Goal: Task Accomplishment & Management: Manage account settings

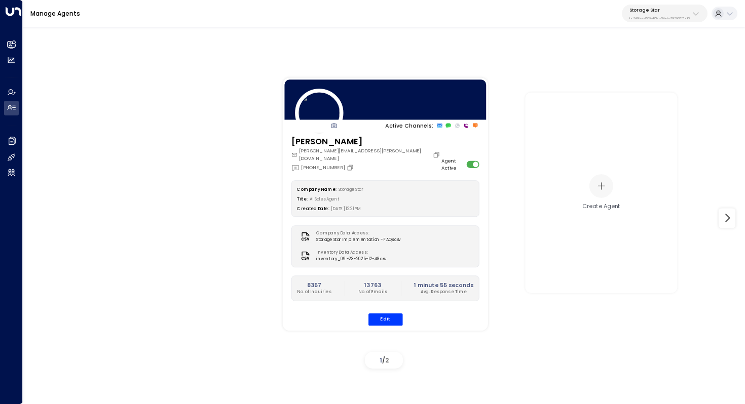
click at [651, 11] on p "Storage Star" at bounding box center [659, 10] width 60 height 6
type input "*****"
click at [652, 69] on div "Cinch Storage ID: 20dc0344-df52-49ea-bc2a-8bb80861e769" at bounding box center [680, 69] width 106 height 16
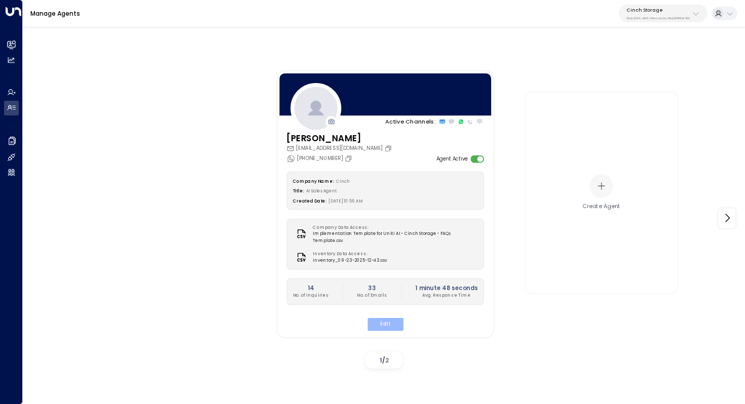
click at [387, 320] on button "Edit" at bounding box center [385, 324] width 36 height 13
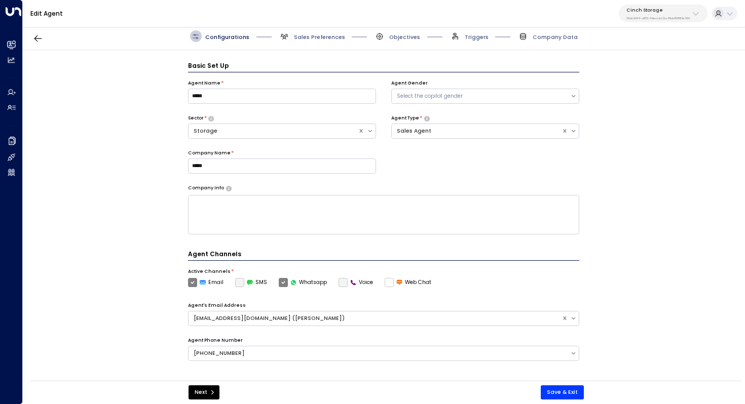
scroll to position [11, 0]
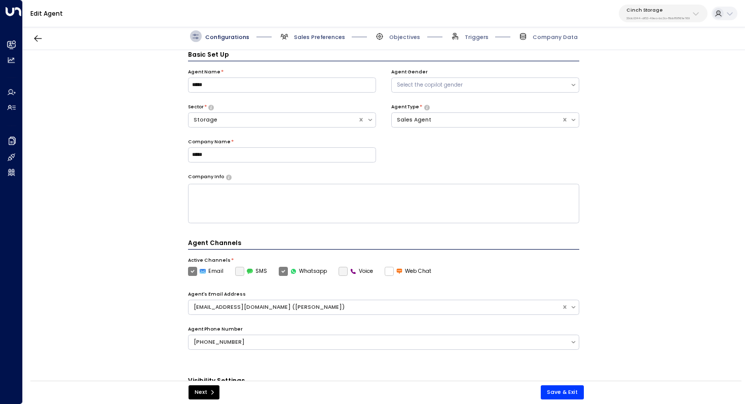
click at [322, 37] on span "Sales Preferences" at bounding box center [319, 37] width 51 height 8
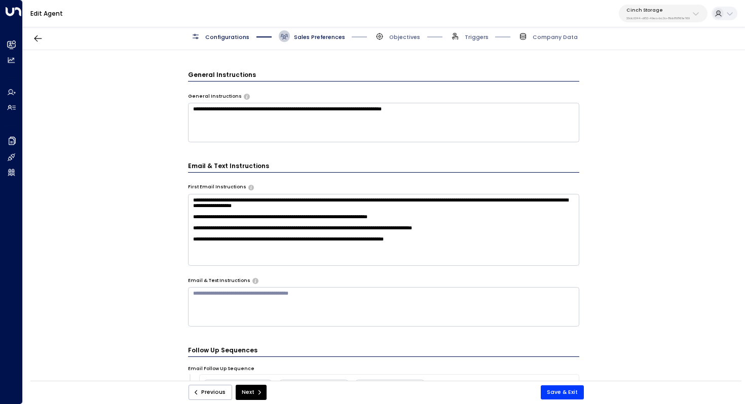
scroll to position [290, 0]
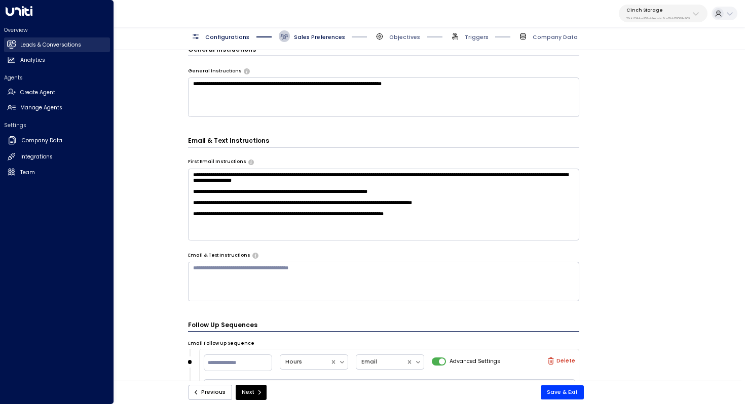
click at [43, 50] on link "Leads & Conversations Leads & Conversations" at bounding box center [57, 45] width 106 height 15
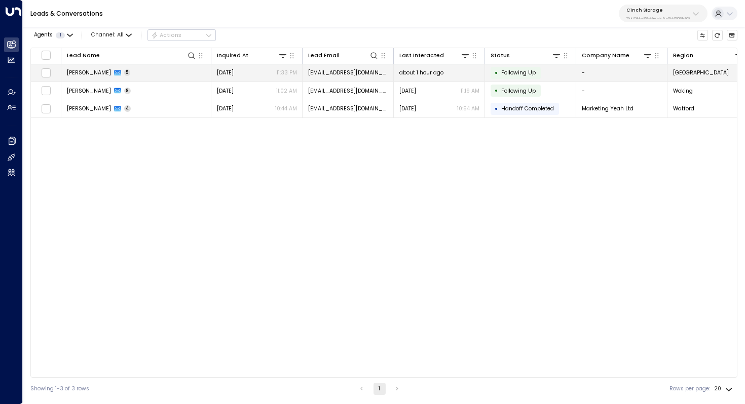
click at [93, 70] on span "[PERSON_NAME]" at bounding box center [89, 73] width 44 height 8
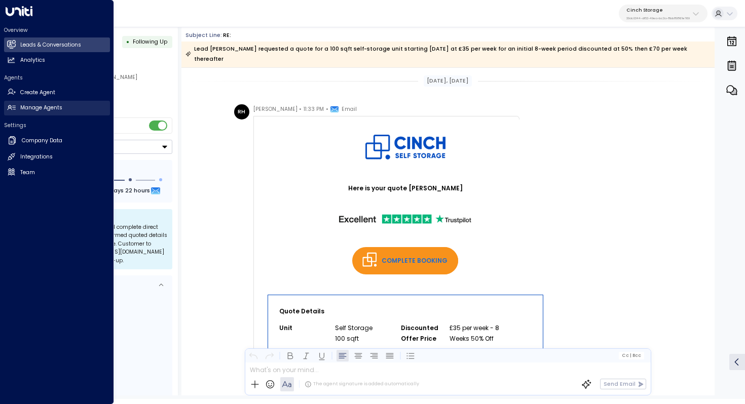
click at [32, 105] on h2 "Manage Agents" at bounding box center [41, 108] width 42 height 8
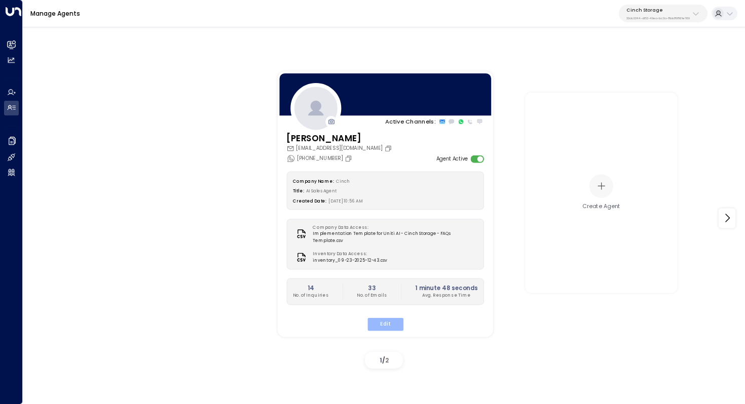
click at [383, 318] on button "Edit" at bounding box center [385, 324] width 36 height 13
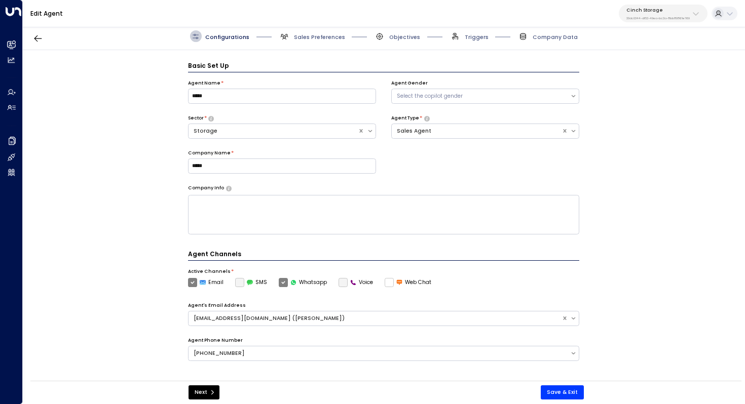
scroll to position [11, 0]
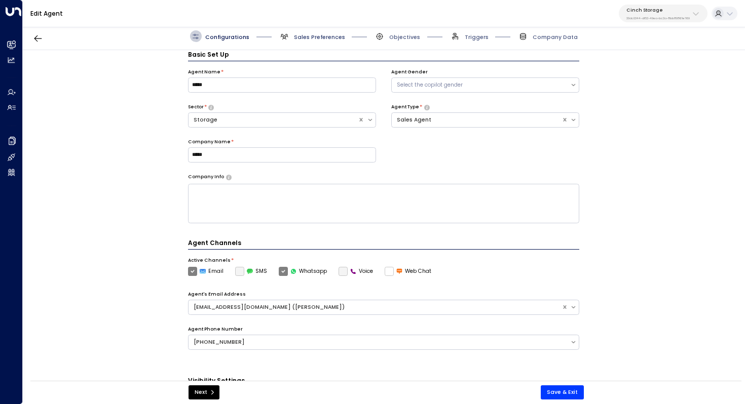
click at [325, 39] on span "Sales Preferences" at bounding box center [319, 37] width 51 height 8
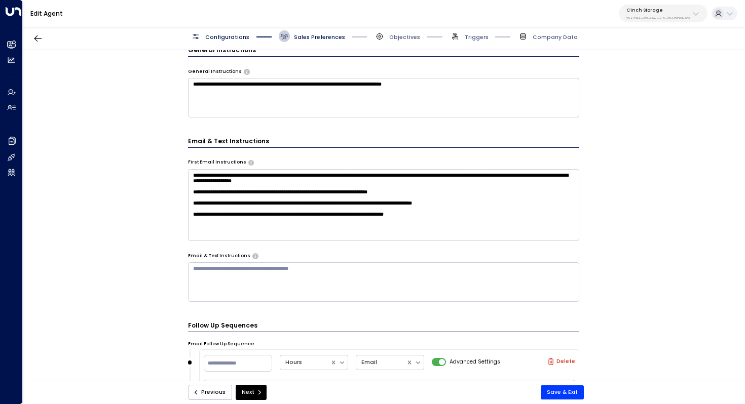
scroll to position [287, 0]
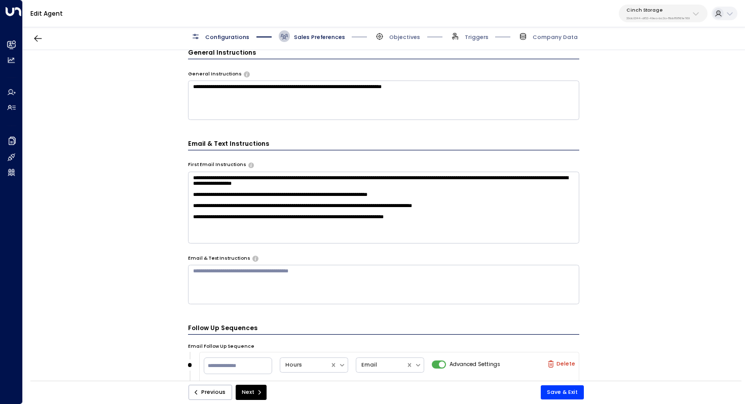
click at [503, 220] on textarea "**********" at bounding box center [384, 208] width 392 height 72
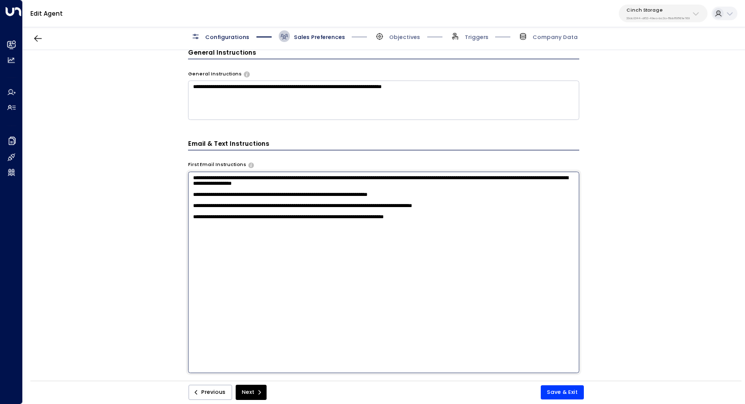
click at [671, 282] on div "**********" at bounding box center [384, 218] width 722 height 336
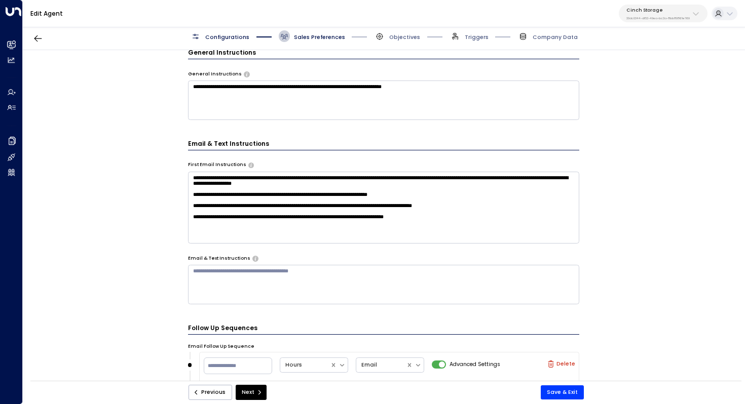
click at [663, 8] on p "Cinch Storage" at bounding box center [657, 10] width 63 height 6
type input "**********"
click at [653, 68] on div "U Store It ID: 58c4b32c-92b1-4356-be9b-1247e2c02228" at bounding box center [675, 69] width 104 height 16
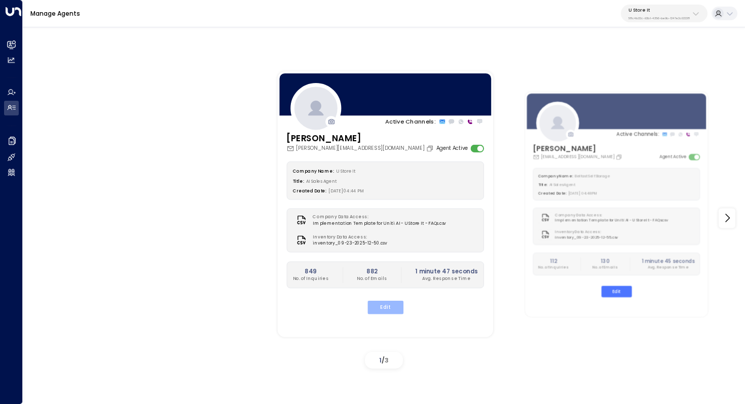
click at [386, 305] on button "Edit" at bounding box center [385, 307] width 36 height 13
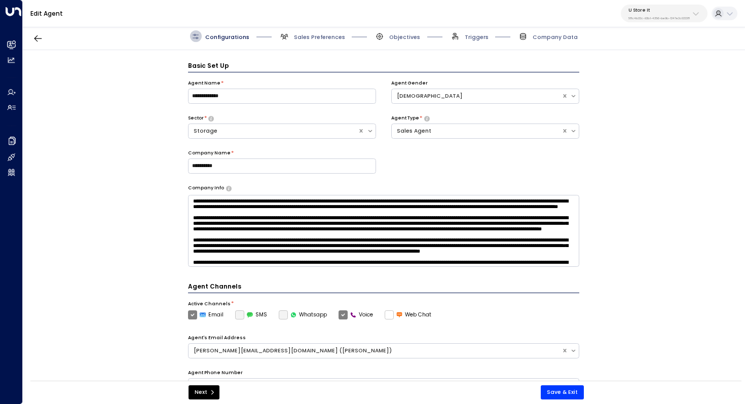
scroll to position [11, 0]
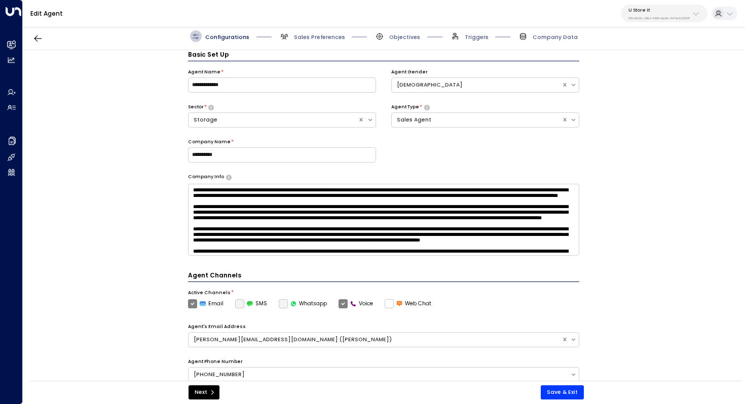
click at [321, 32] on span "Sales Preferences" at bounding box center [312, 36] width 66 height 12
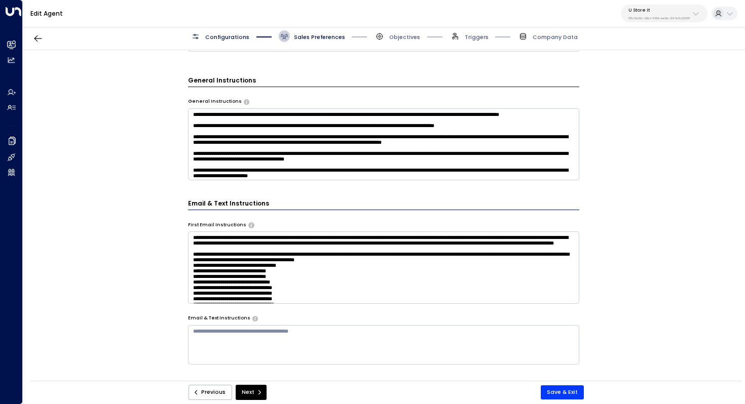
scroll to position [327, 0]
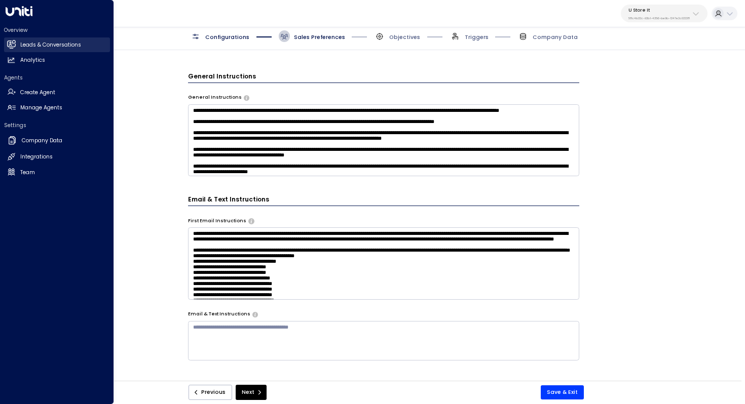
click at [27, 40] on link "Leads & Conversations Leads & Conversations" at bounding box center [57, 45] width 106 height 15
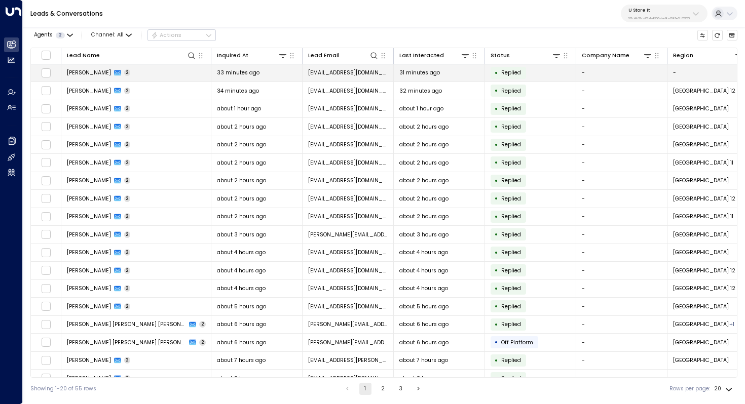
click at [94, 71] on span "[PERSON_NAME]" at bounding box center [89, 73] width 44 height 8
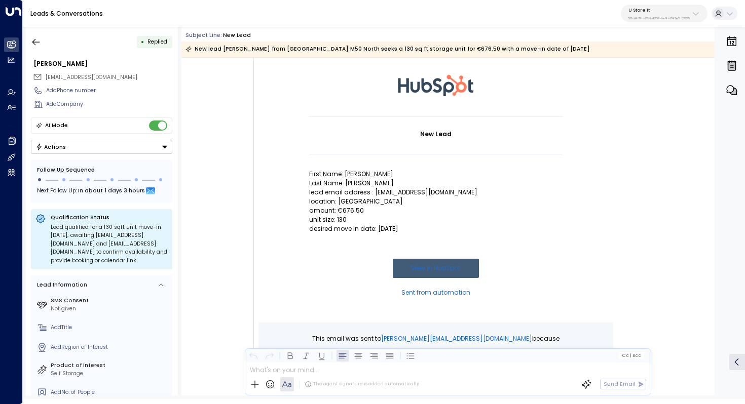
scroll to position [16, 0]
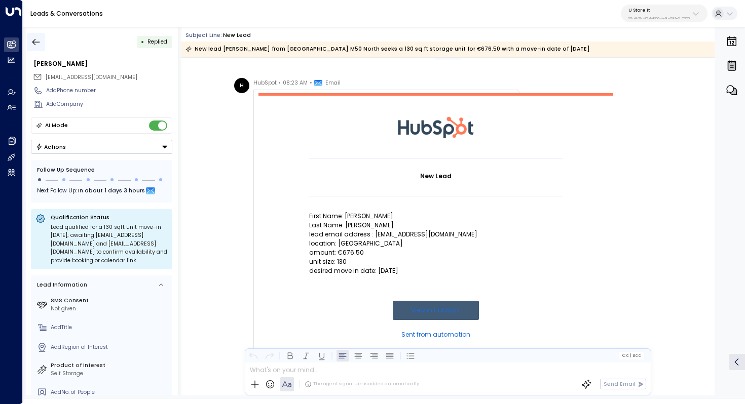
click at [32, 42] on icon "button" at bounding box center [36, 42] width 10 height 10
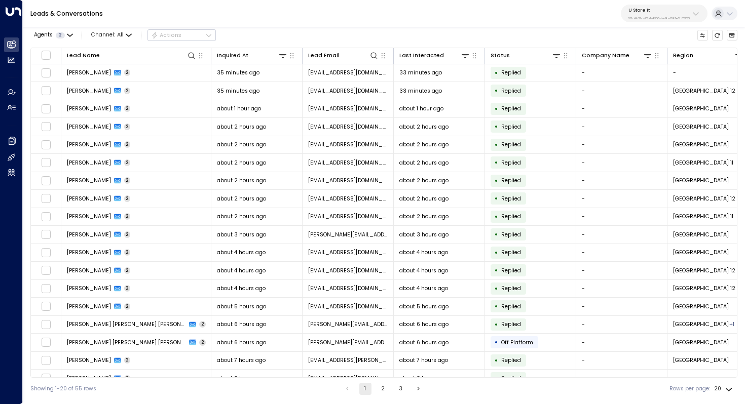
click at [636, 12] on p "U Store It" at bounding box center [658, 10] width 61 height 6
type input "*****"
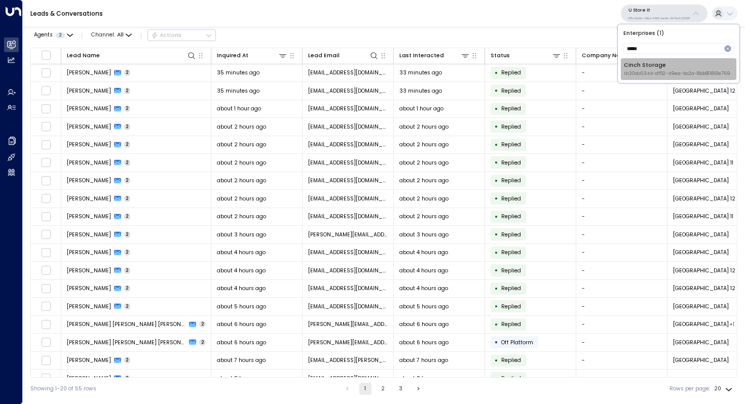
click at [662, 68] on div "Cinch Storage ID: 20dc0344-df52-49ea-bc2a-8bb80861e769" at bounding box center [677, 69] width 106 height 16
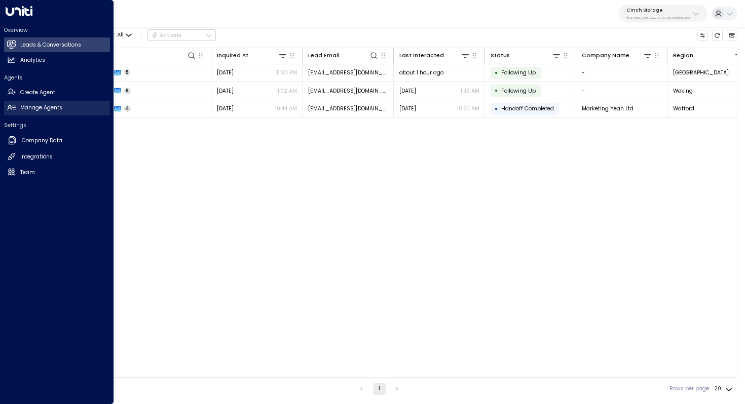
click at [41, 113] on link "Manage Agents Manage Agents" at bounding box center [57, 108] width 106 height 15
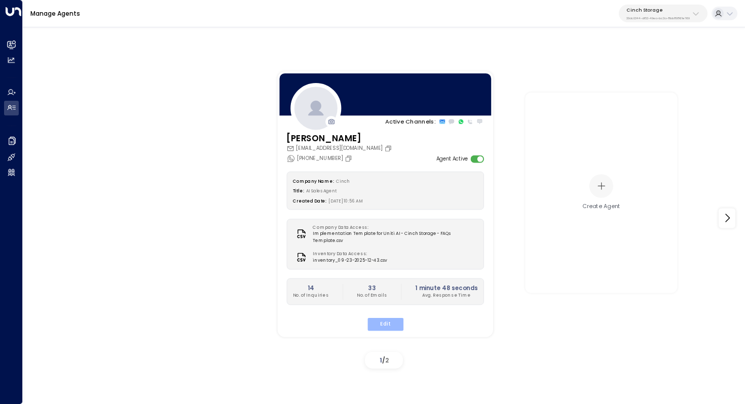
click at [393, 318] on button "Edit" at bounding box center [385, 324] width 36 height 13
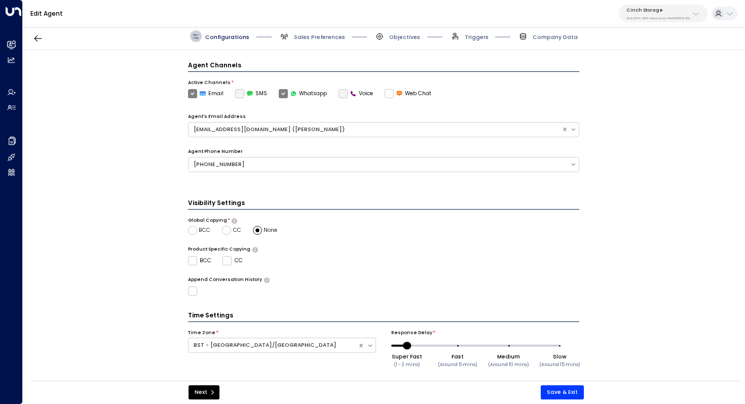
scroll to position [194, 0]
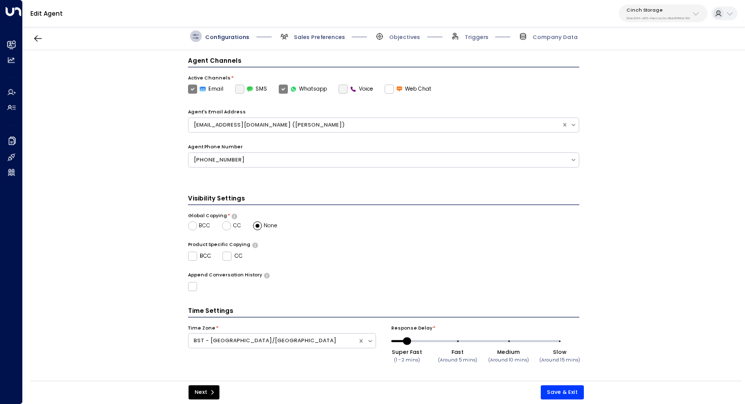
click at [311, 36] on span "Sales Preferences" at bounding box center [319, 37] width 51 height 8
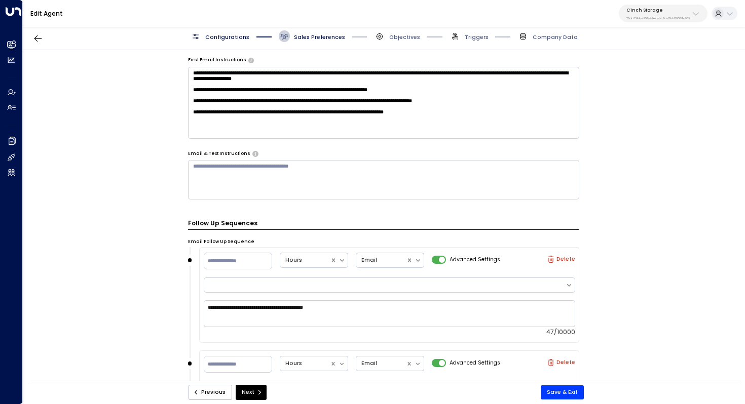
scroll to position [419, 0]
